Goal: Transaction & Acquisition: Purchase product/service

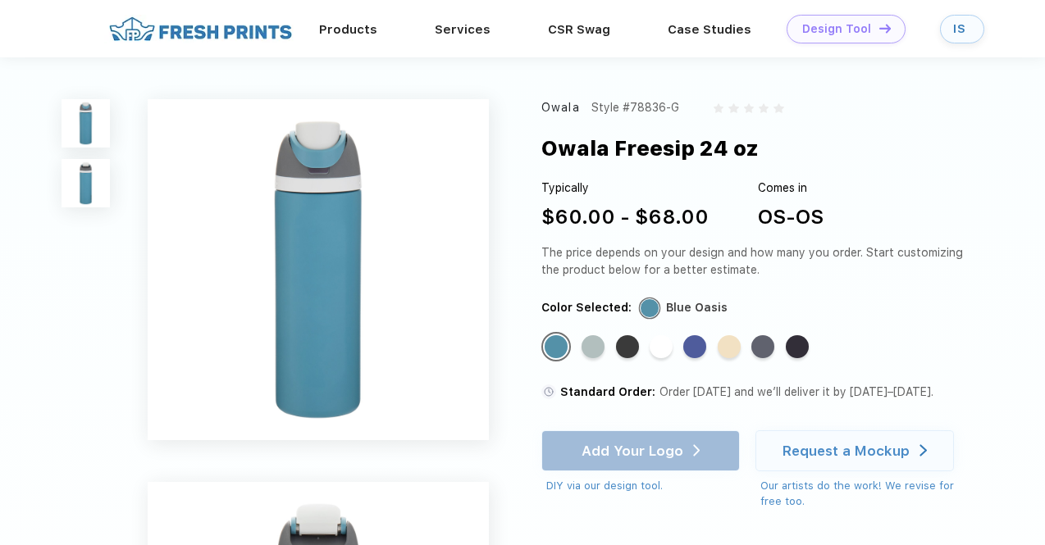
click at [860, 36] on link "Add your Logo Design Tool" at bounding box center [845, 29] width 119 height 29
